Goal: Task Accomplishment & Management: Use online tool/utility

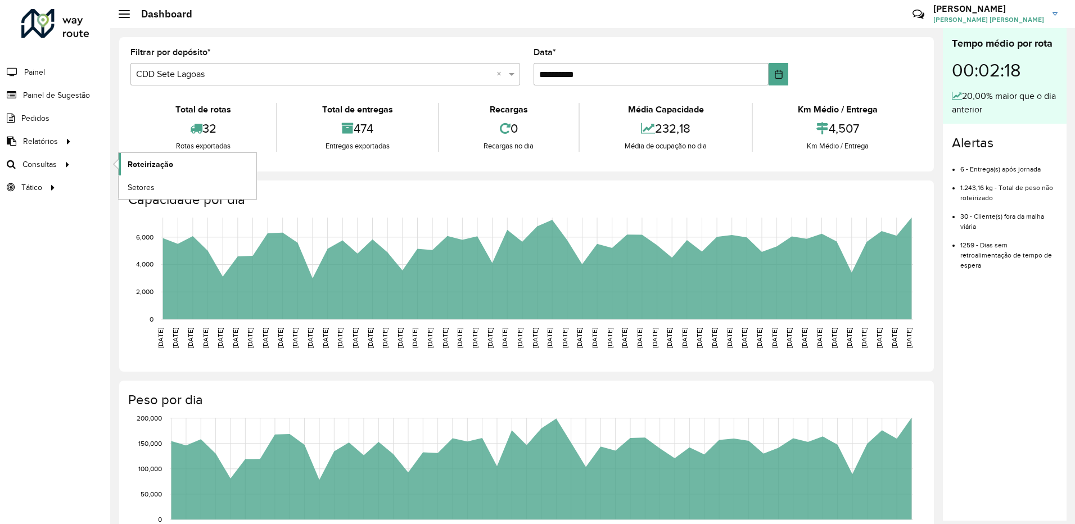
click at [143, 162] on span "Roteirização" at bounding box center [151, 165] width 46 height 12
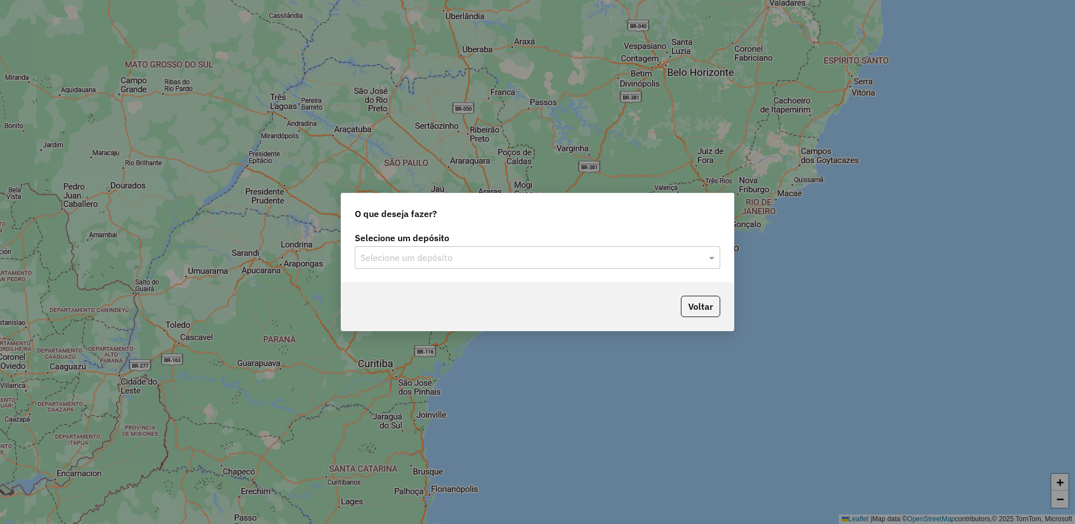
click at [466, 261] on input "text" at bounding box center [526, 257] width 332 height 13
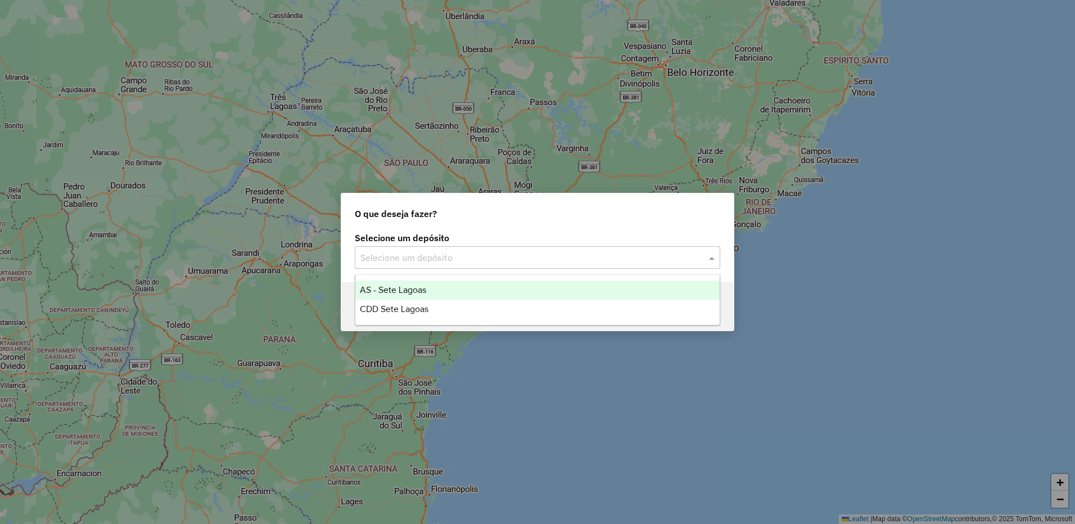
click at [409, 308] on span "CDD Sete Lagoas" at bounding box center [394, 309] width 69 height 10
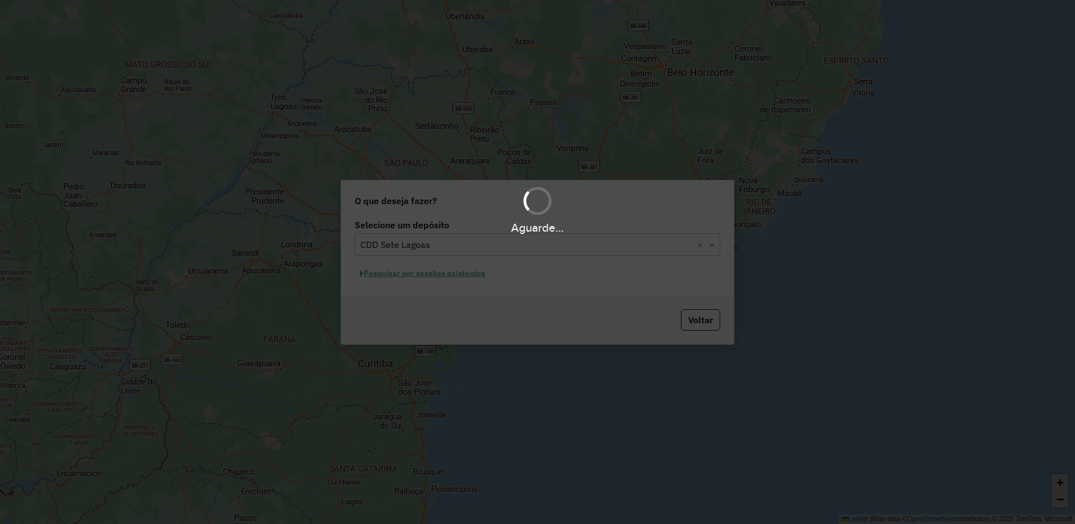
click at [457, 274] on div "Aguarde..." at bounding box center [537, 262] width 1075 height 524
click at [431, 275] on div "Aguarde..." at bounding box center [537, 262] width 1075 height 524
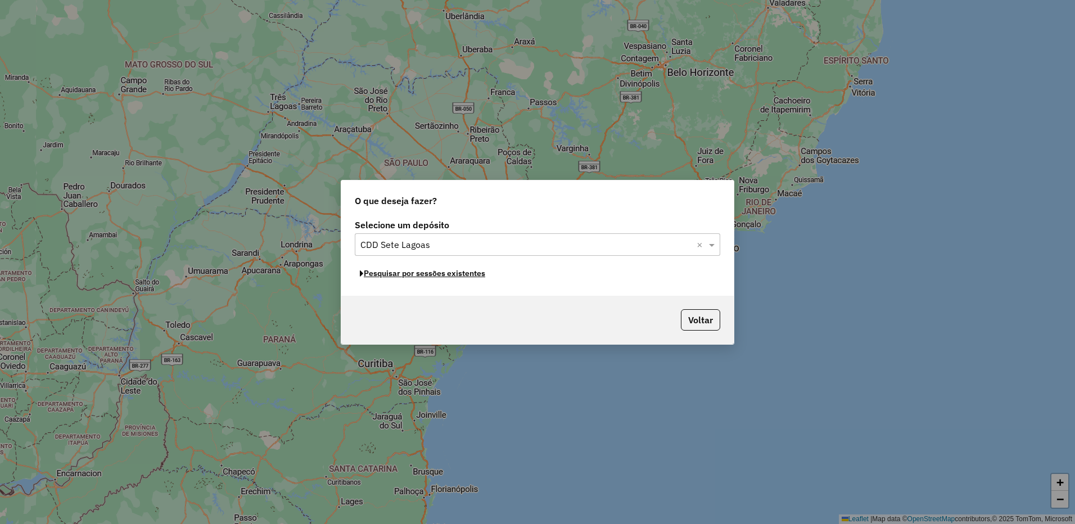
click at [431, 275] on button "Pesquisar por sessões existentes" at bounding box center [422, 273] width 135 height 17
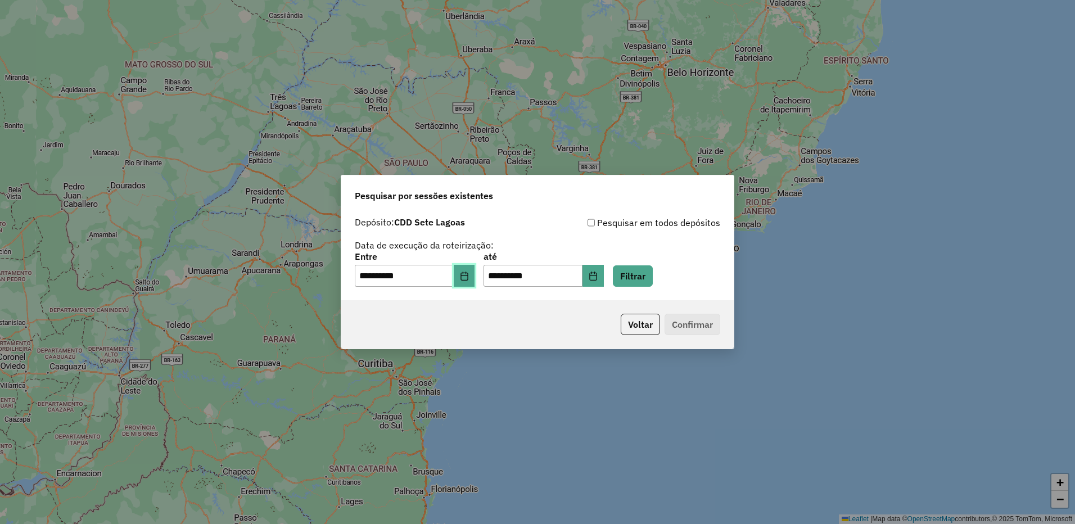
click at [469, 277] on icon "Choose Date" at bounding box center [464, 276] width 9 height 9
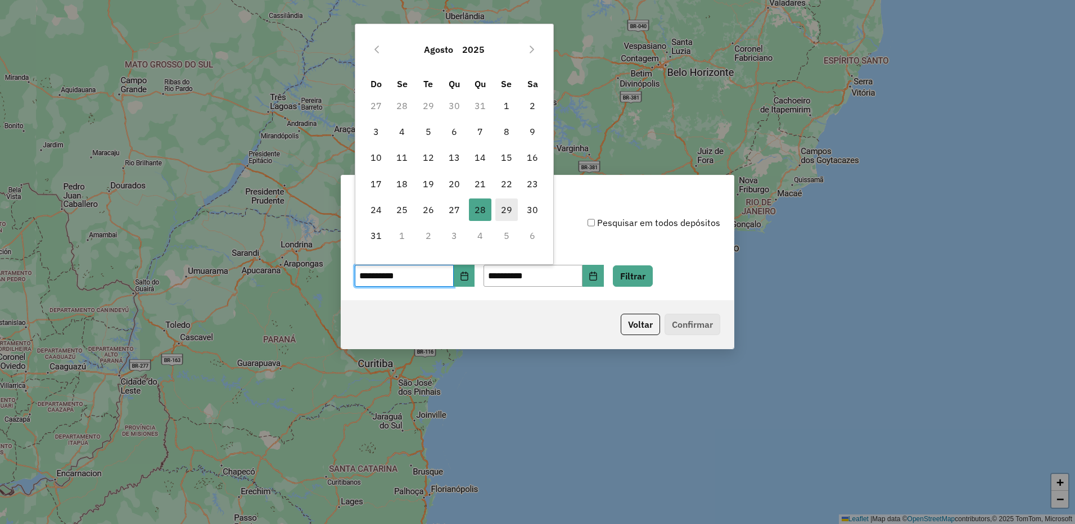
click at [505, 209] on span "29" at bounding box center [506, 209] width 22 height 22
type input "**********"
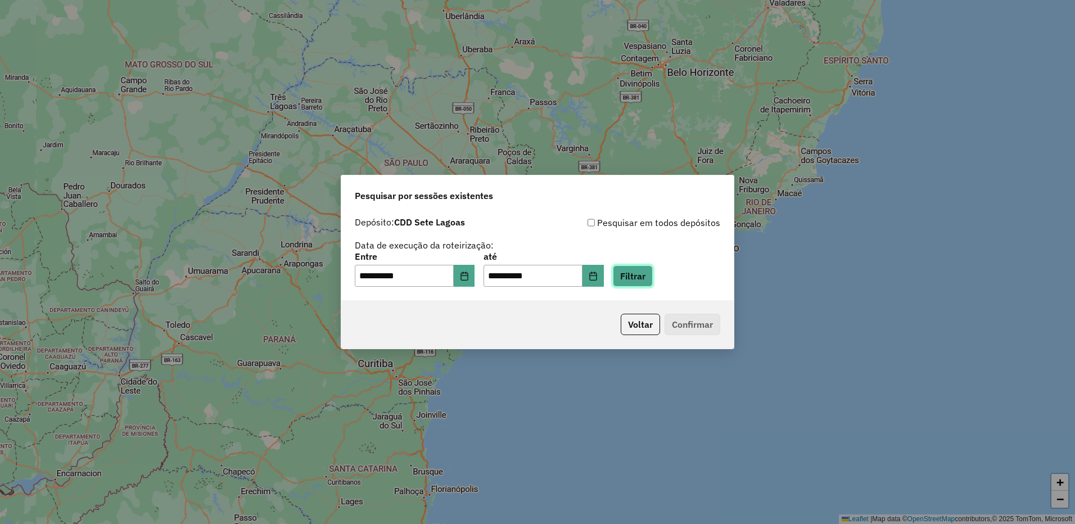
click at [652, 272] on button "Filtrar" at bounding box center [633, 275] width 40 height 21
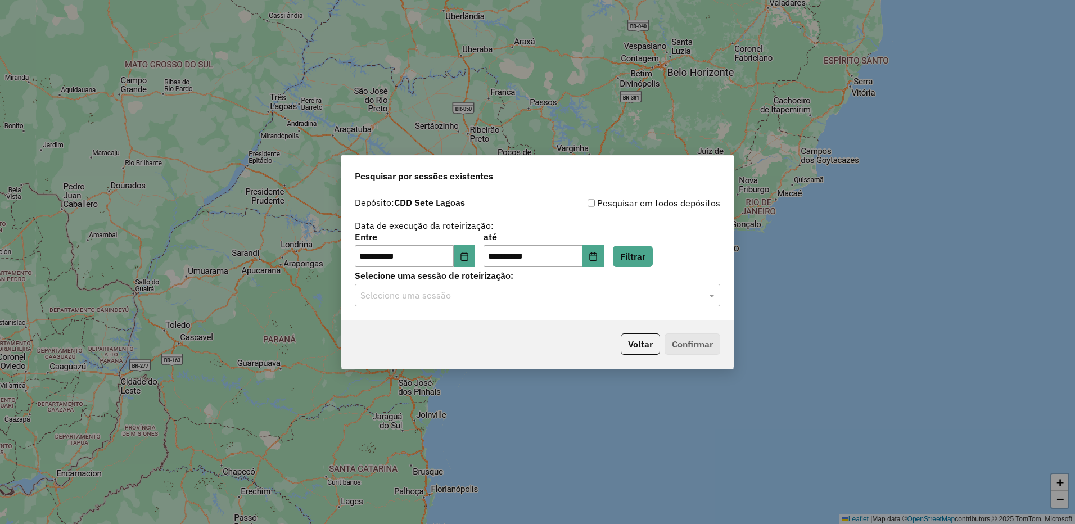
click at [481, 298] on input "text" at bounding box center [526, 295] width 332 height 13
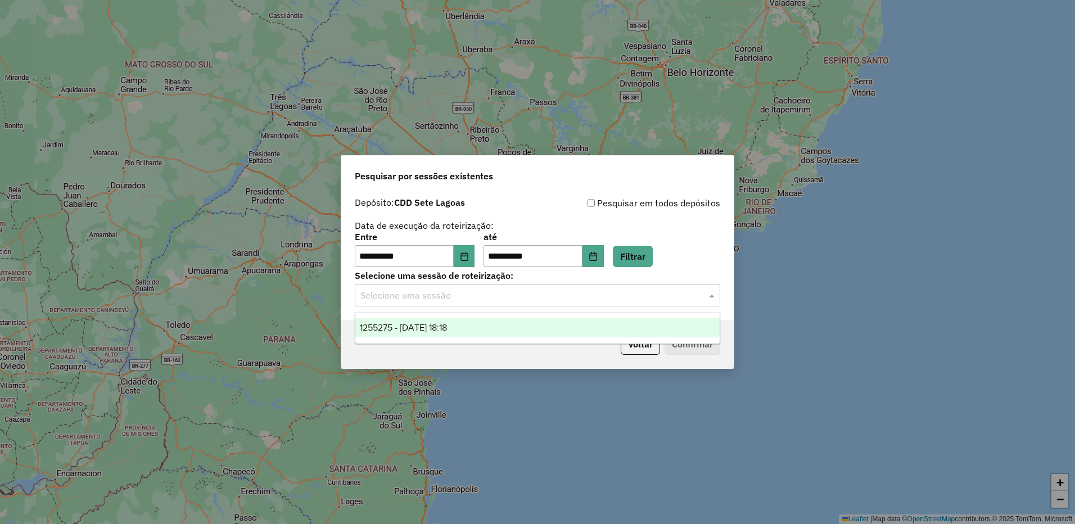
click at [472, 328] on div "1255275 - 29/08/2025 18:18" at bounding box center [537, 327] width 364 height 19
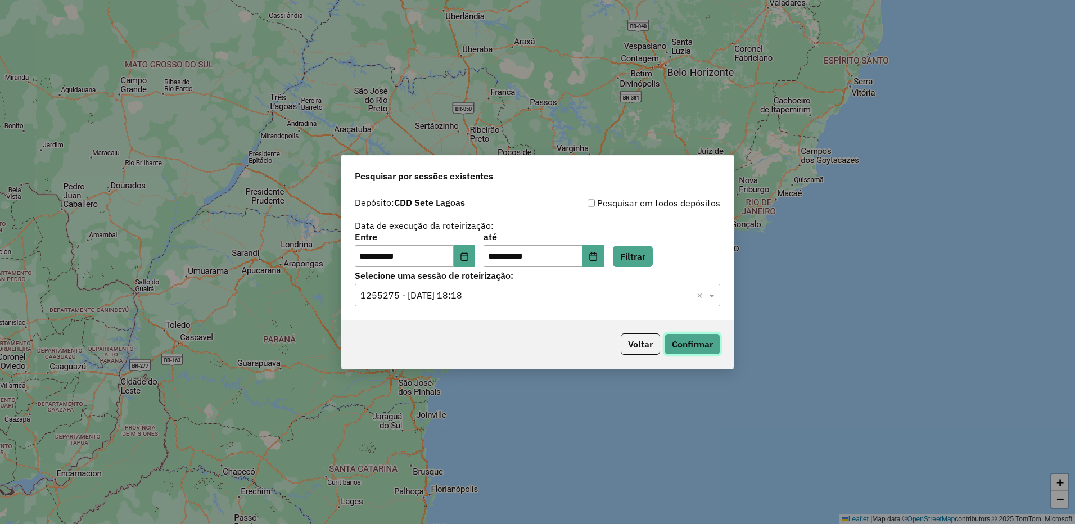
click at [707, 341] on button "Confirmar" at bounding box center [693, 343] width 56 height 21
click at [684, 340] on button "Confirmar" at bounding box center [693, 343] width 56 height 21
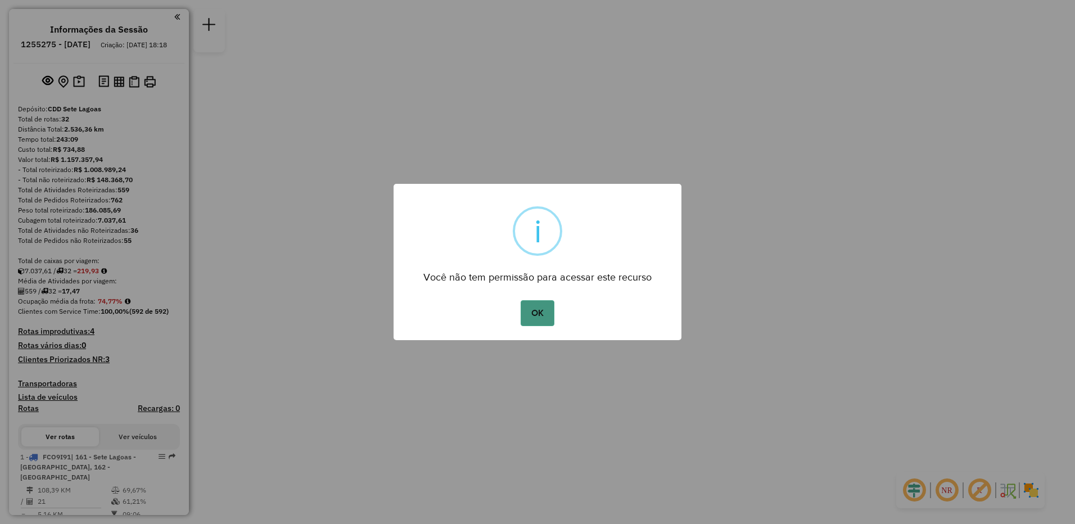
click at [537, 309] on button "OK" at bounding box center [537, 313] width 33 height 26
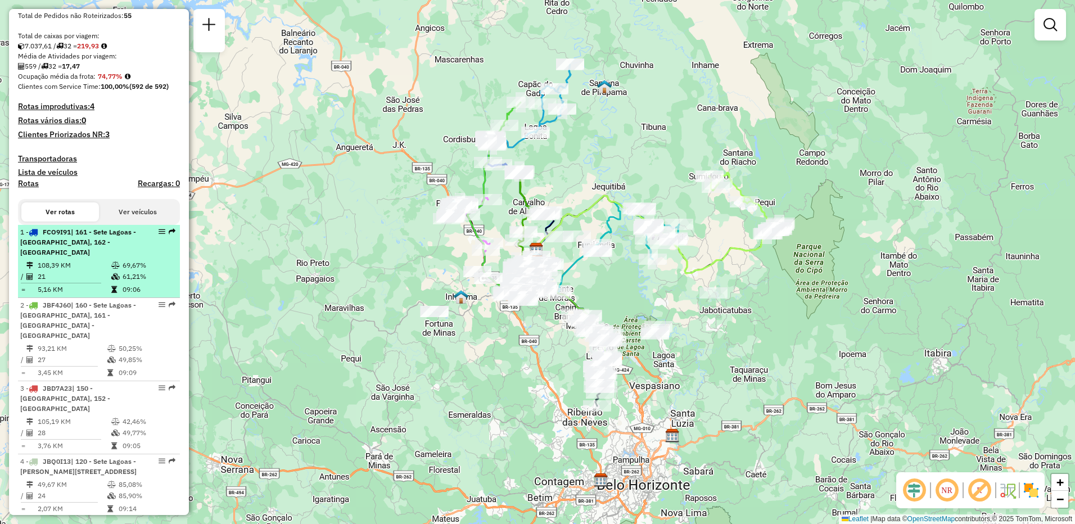
scroll to position [281, 0]
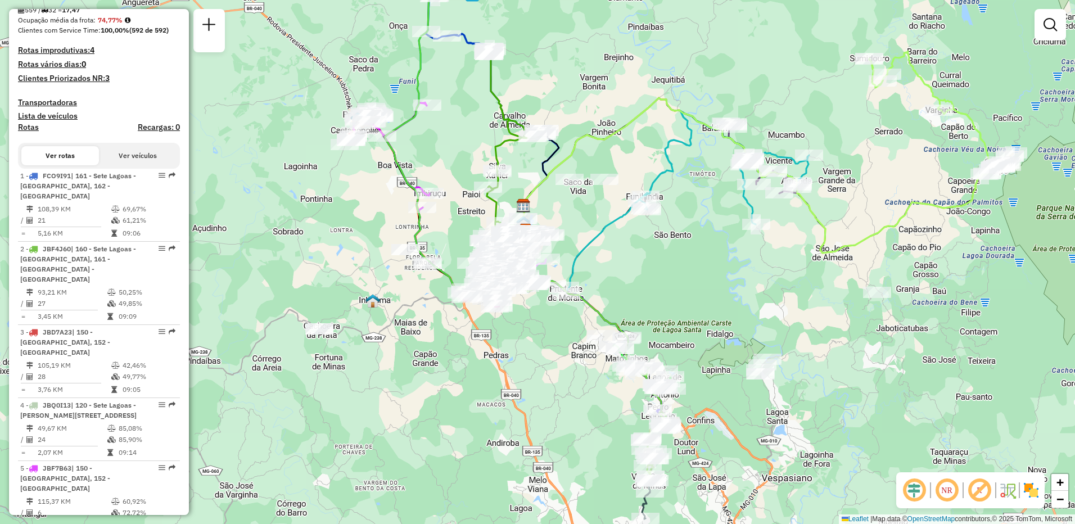
click at [52, 163] on button "Ver rotas" at bounding box center [60, 155] width 78 height 19
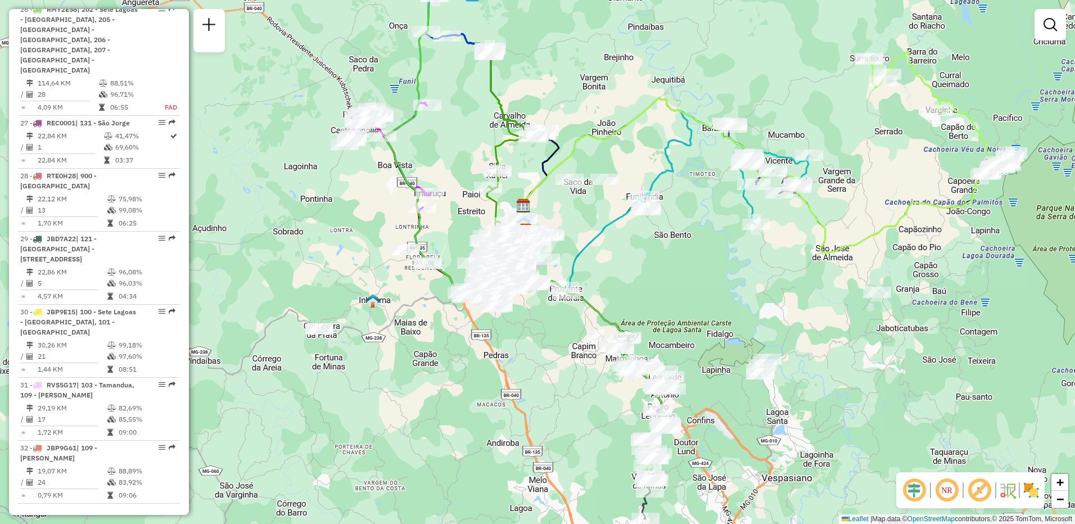
scroll to position [2418, 0]
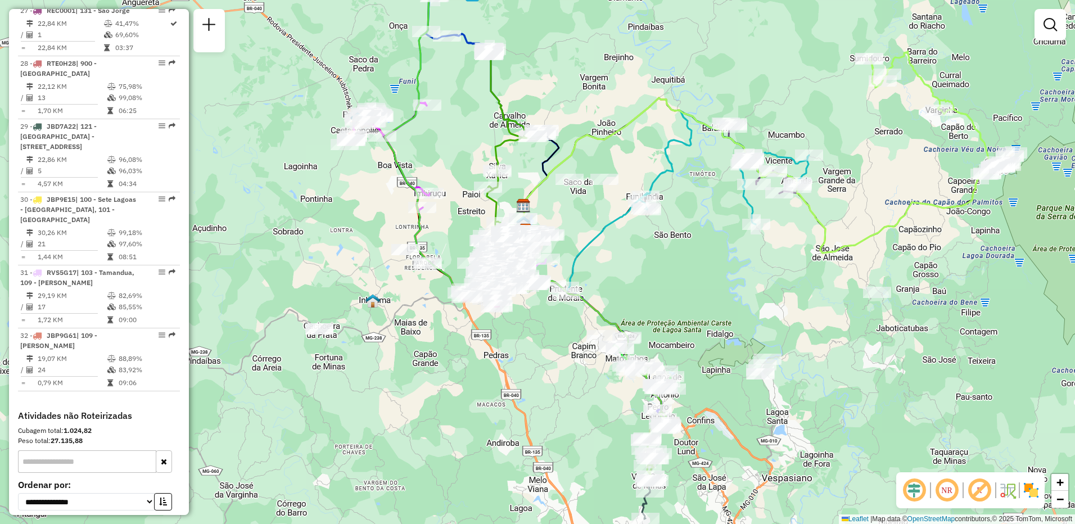
click at [85, 450] on input "text" at bounding box center [87, 461] width 138 height 22
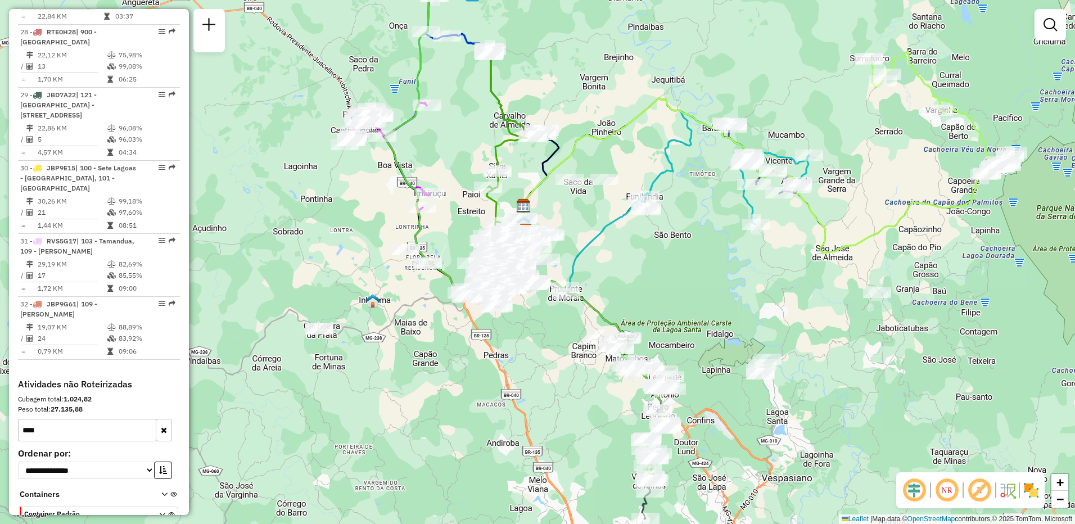
click at [109, 419] on input "****" at bounding box center [87, 430] width 138 height 22
click at [125, 419] on input "****" at bounding box center [87, 430] width 138 height 22
type input "****"
click at [156, 419] on button "button" at bounding box center [164, 430] width 16 height 22
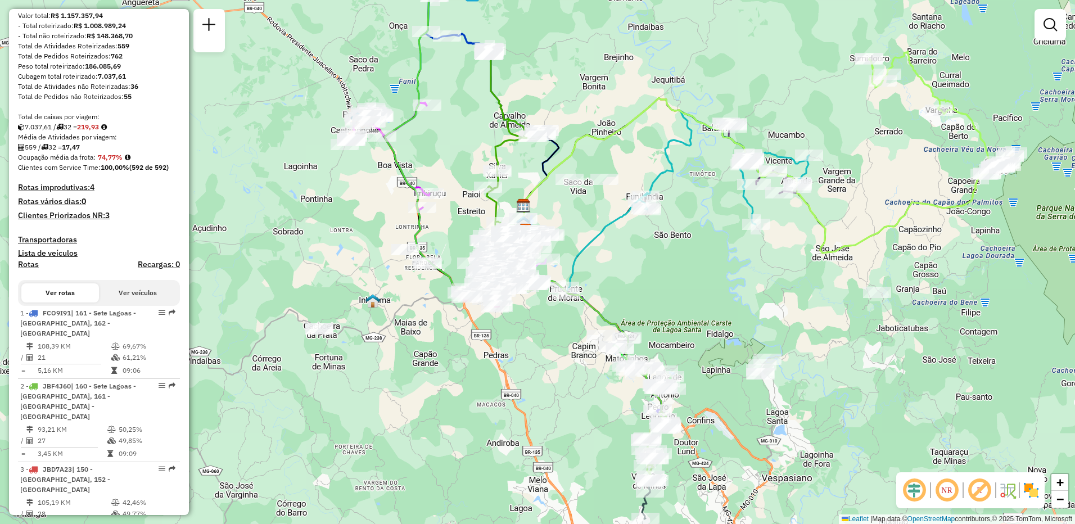
scroll to position [0, 0]
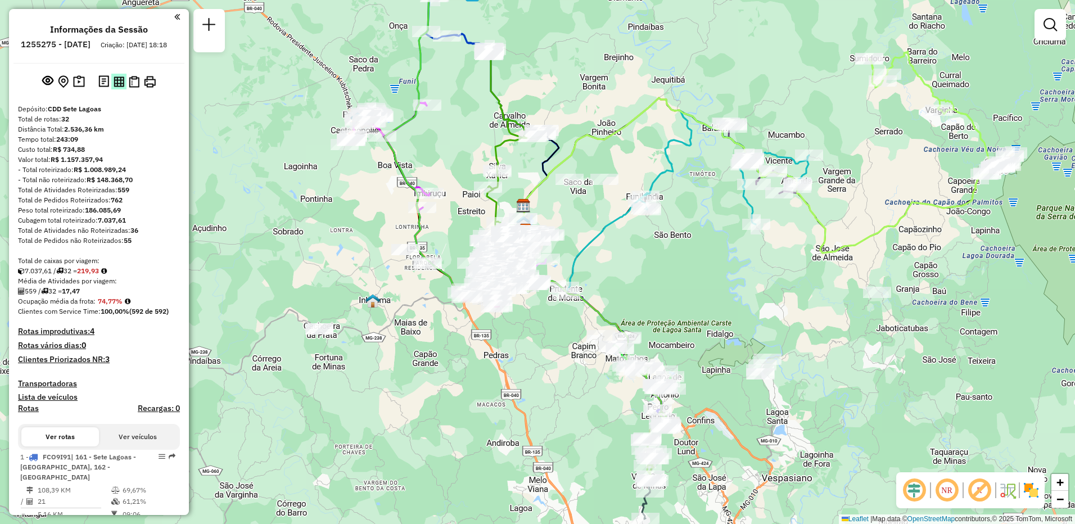
click at [114, 87] on img at bounding box center [119, 81] width 11 height 11
click at [213, 19] on em at bounding box center [208, 24] width 13 height 13
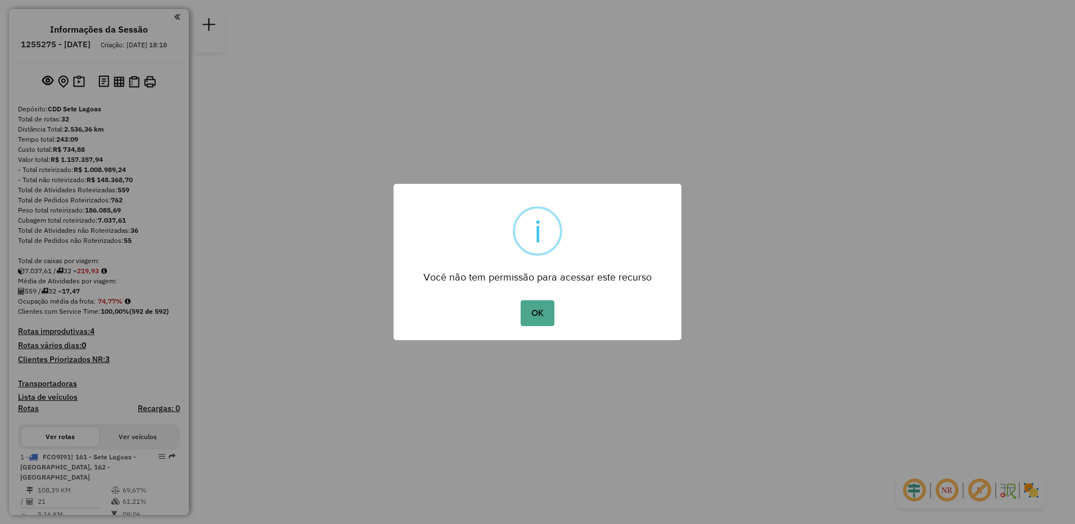
click at [298, 479] on div "× i Você não tem permissão para acessar este recurso OK No Cancel" at bounding box center [537, 262] width 1075 height 524
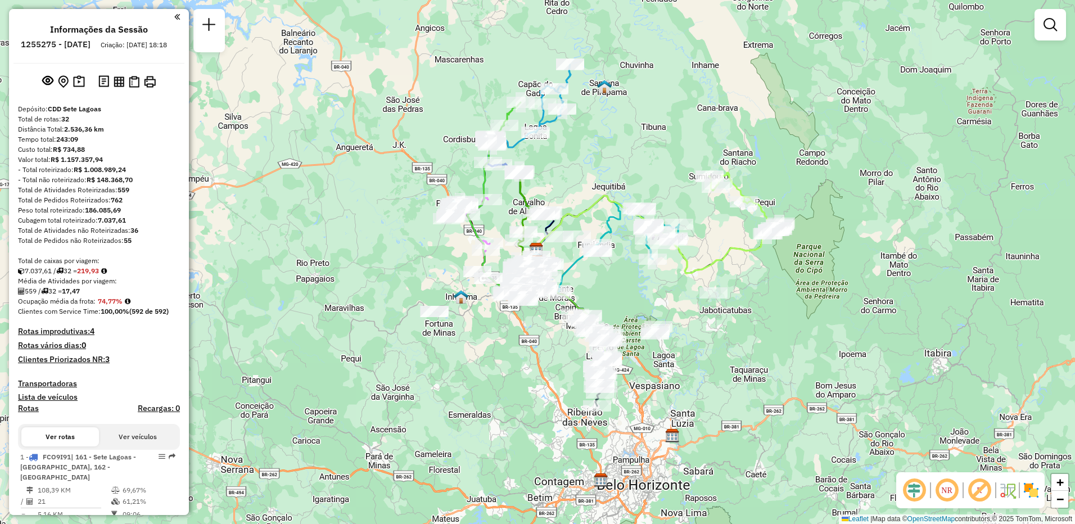
click at [30, 413] on h4 "Rotas" at bounding box center [28, 409] width 21 height 10
click at [45, 86] on em at bounding box center [47, 80] width 11 height 11
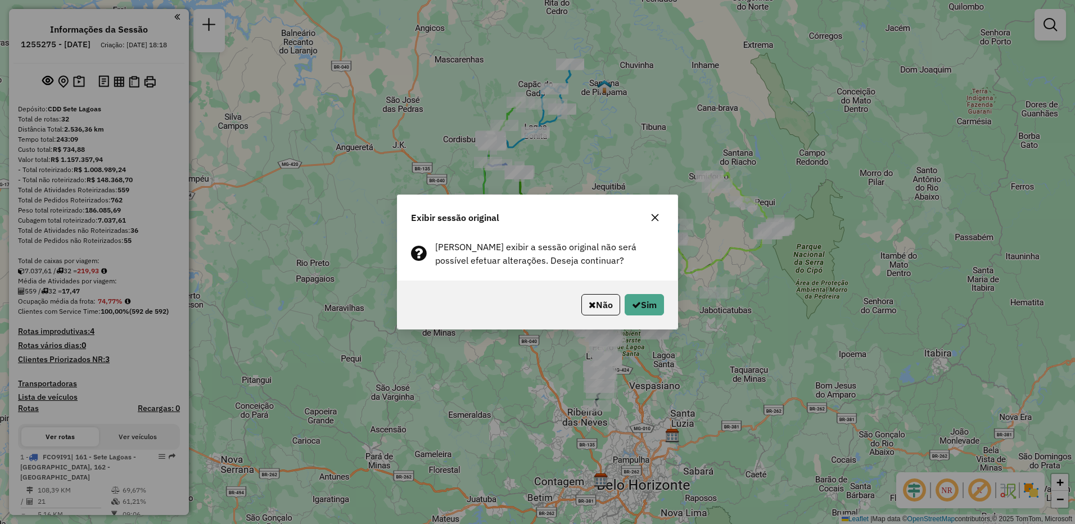
click at [655, 206] on div "Exibir sessão original" at bounding box center [538, 215] width 280 height 40
click at [654, 215] on icon "button" at bounding box center [655, 217] width 9 height 9
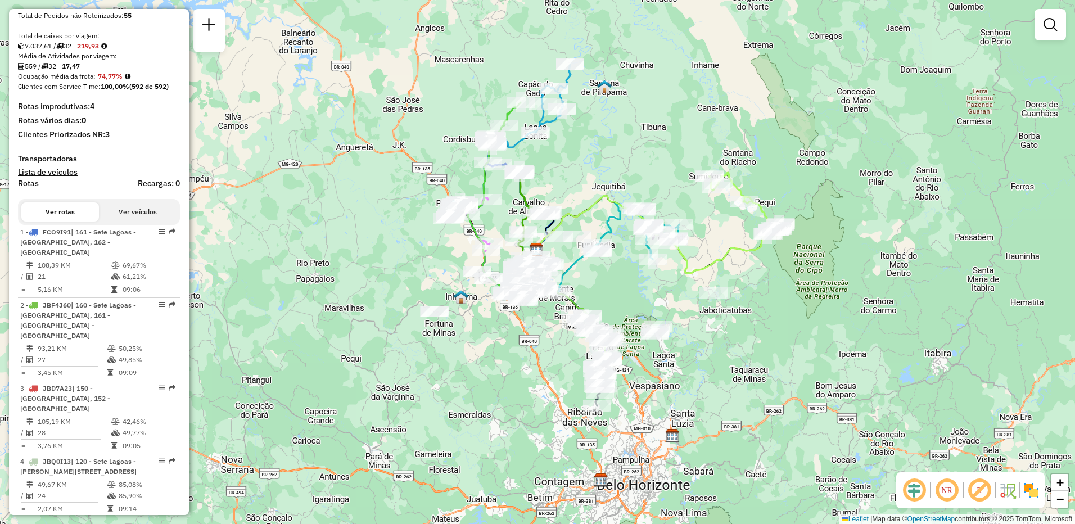
scroll to position [450, 0]
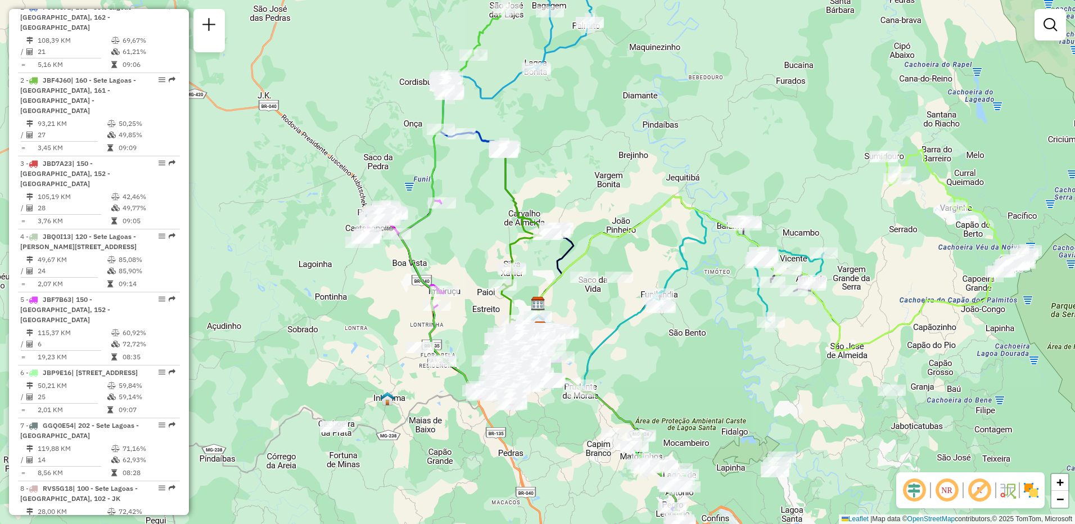
click at [499, 71] on div "Janela de atendimento Grade de atendimento Capacidade Transportadoras Veículos …" at bounding box center [537, 262] width 1075 height 524
